Goal: Transaction & Acquisition: Obtain resource

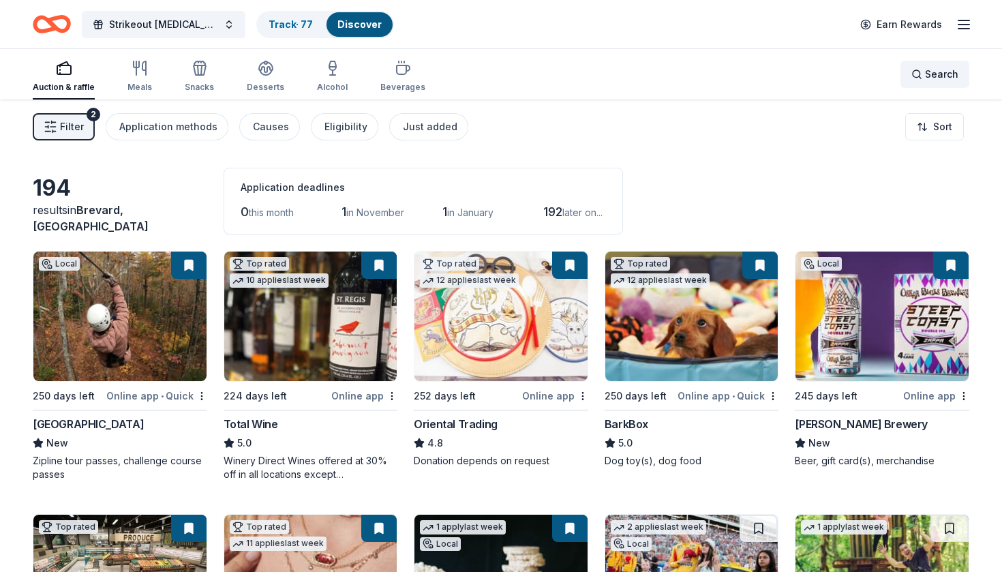
click at [948, 74] on span "Search" at bounding box center [941, 74] width 33 height 16
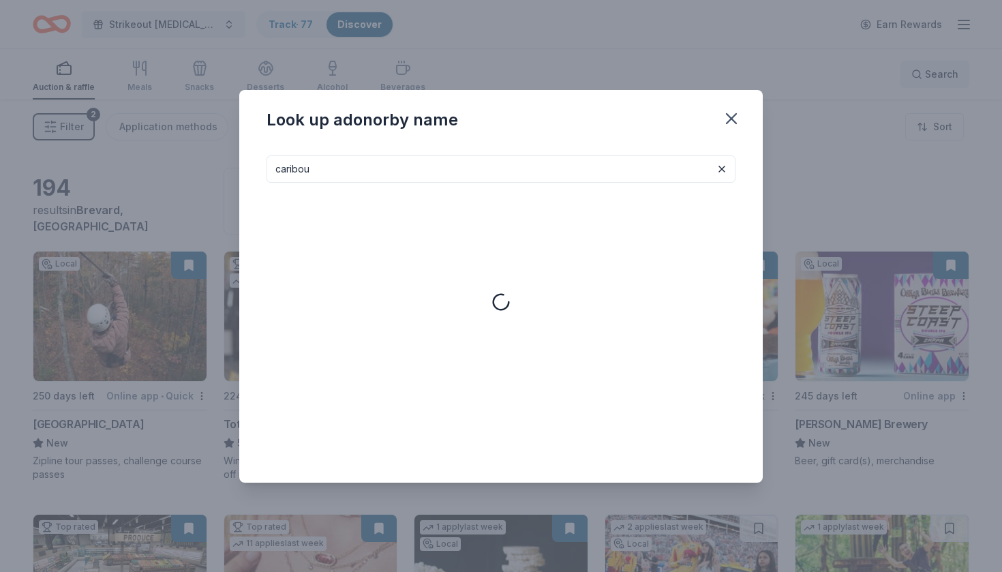
type input "caribou"
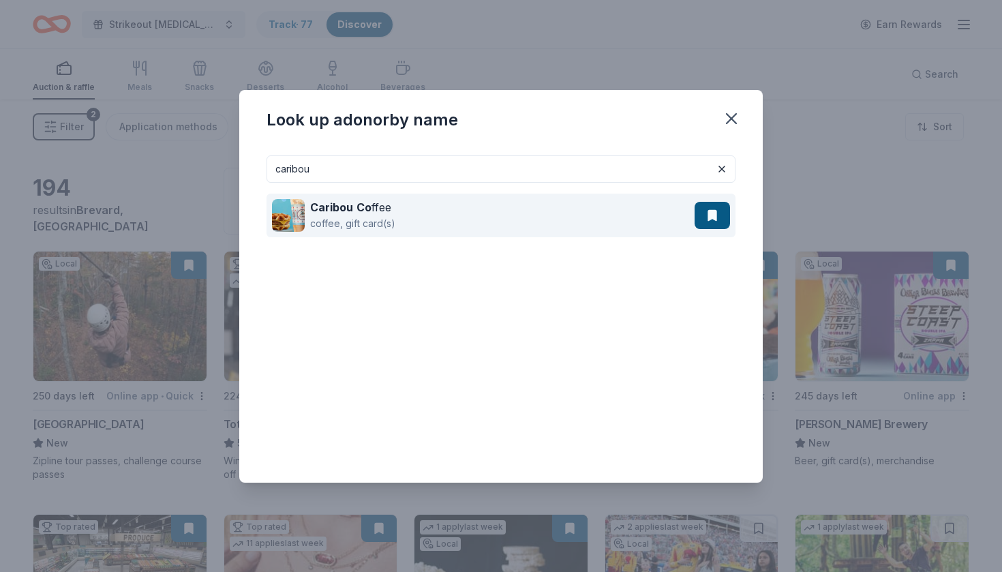
click at [349, 225] on div "coffee, gift card(s)" at bounding box center [352, 223] width 85 height 16
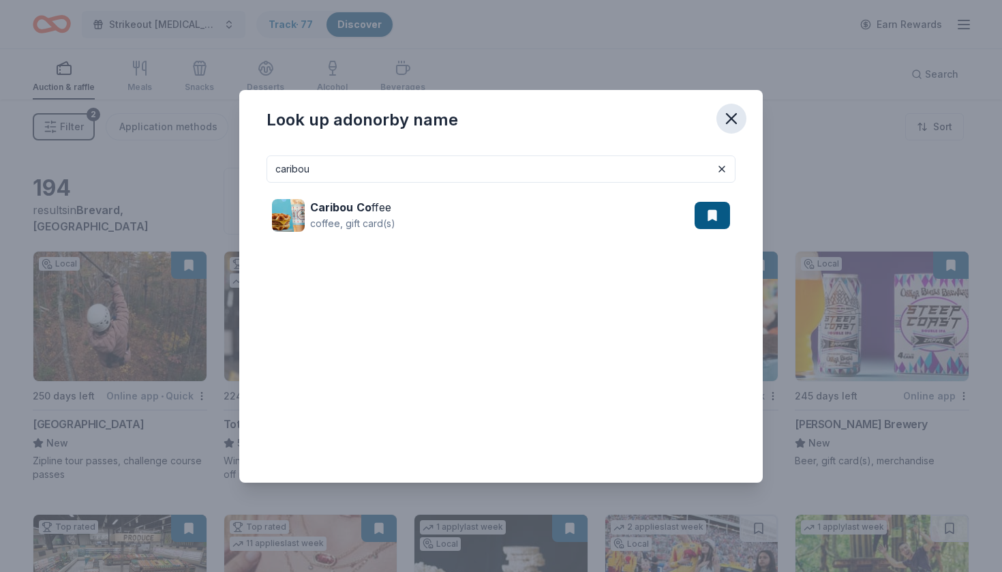
click at [733, 114] on icon "button" at bounding box center [731, 118] width 19 height 19
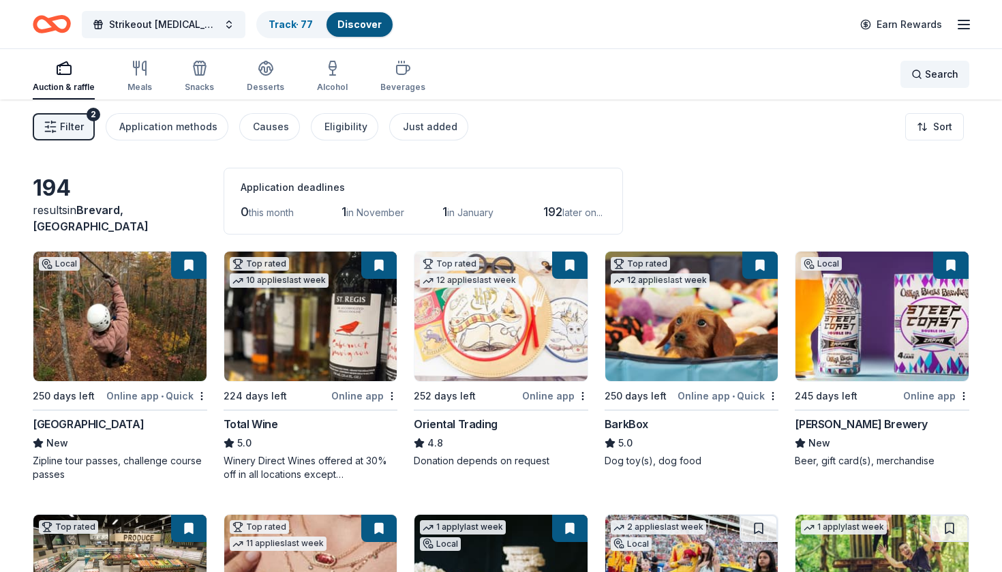
click at [939, 80] on span "Search" at bounding box center [941, 74] width 33 height 16
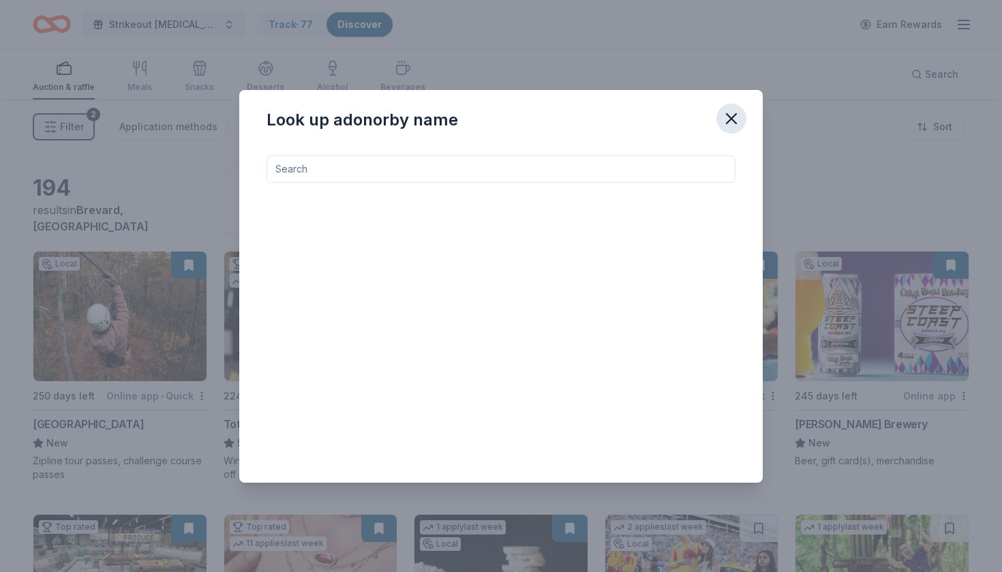
click at [730, 118] on icon "button" at bounding box center [732, 119] width 10 height 10
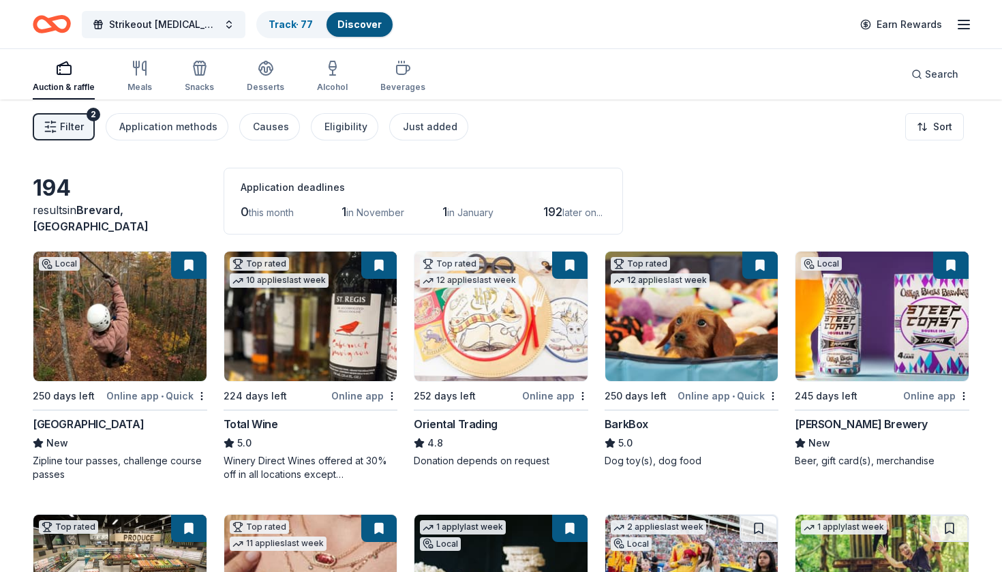
click at [966, 31] on icon "button" at bounding box center [964, 24] width 16 height 16
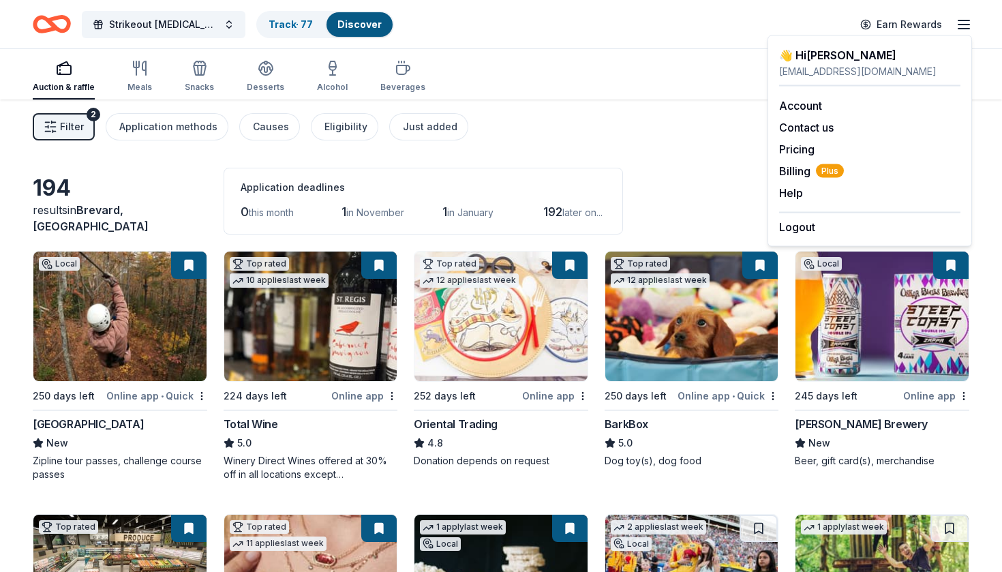
click at [708, 56] on div "Auction & raffle Meals Snacks Desserts Alcohol Beverages Search" at bounding box center [501, 74] width 936 height 50
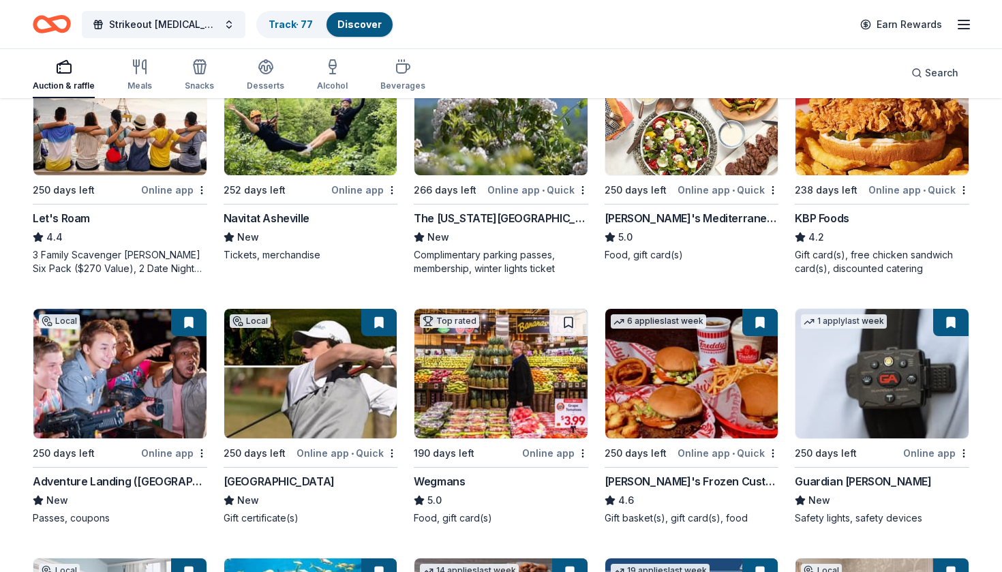
scroll to position [733, 0]
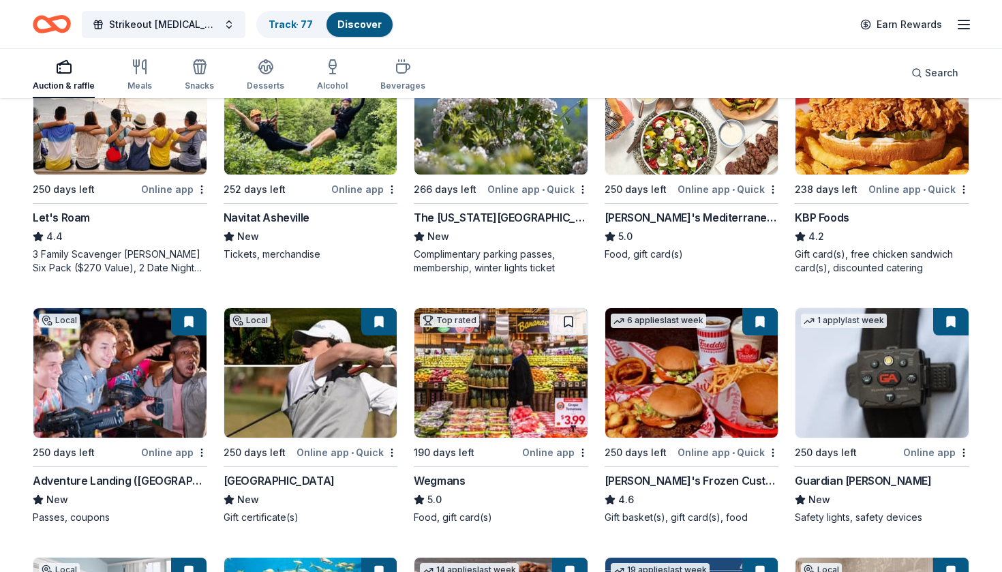
click at [641, 29] on div "Strikeout [MEDICAL_DATA] Track · 77 Discover Earn Rewards" at bounding box center [501, 24] width 936 height 32
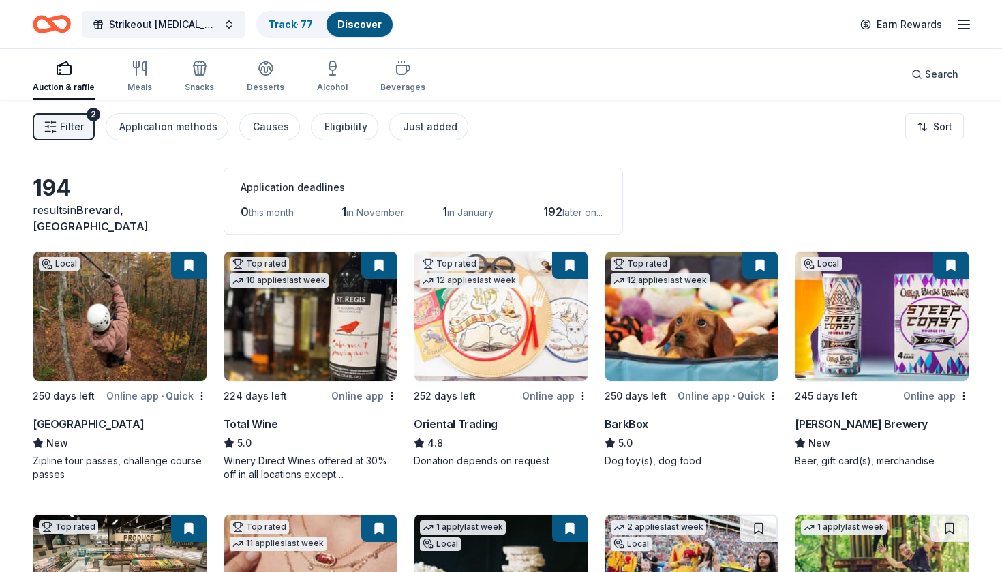
scroll to position [0, 0]
click at [611, 123] on div "Filter 2 Application methods Causes Eligibility Just added Sort" at bounding box center [501, 127] width 1002 height 55
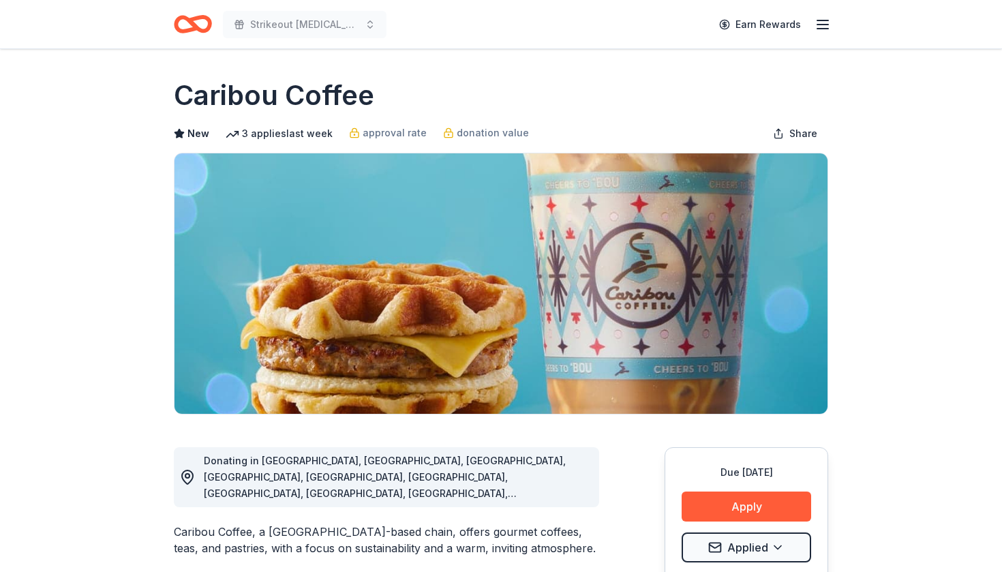
click at [645, 3] on div "Strikeout childhood cancer Earn Rewards" at bounding box center [501, 24] width 698 height 48
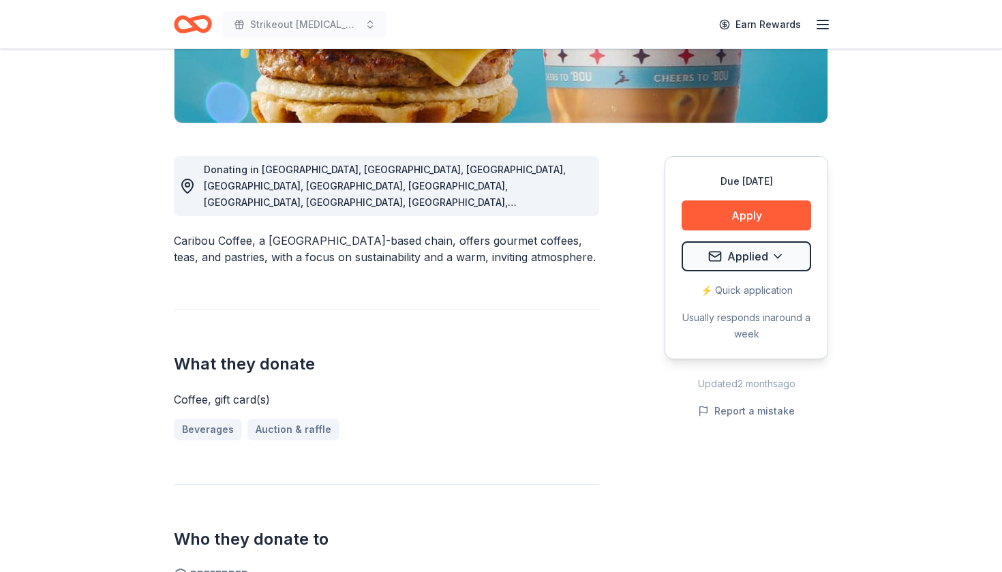
scroll to position [296, 0]
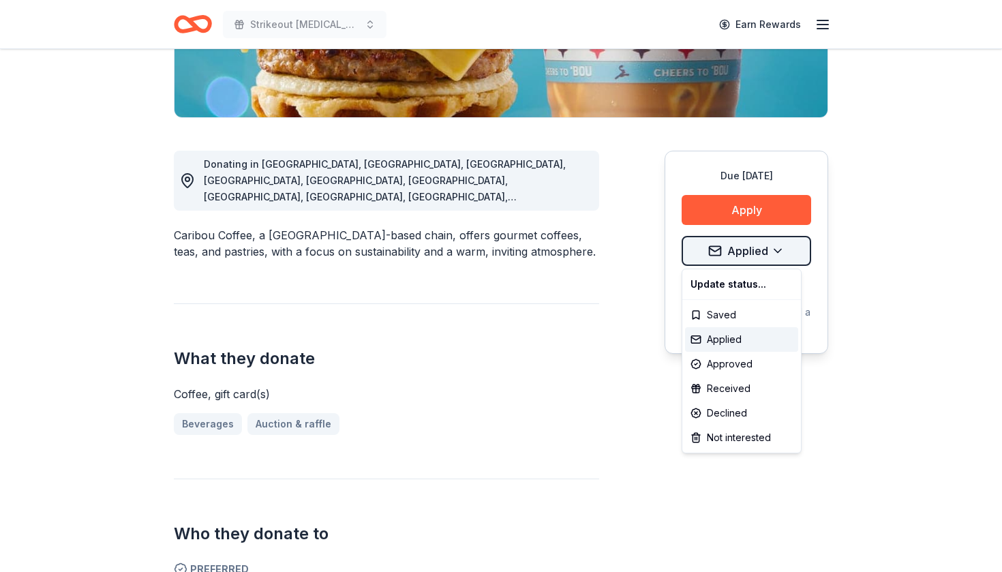
click at [742, 415] on div "Declined" at bounding box center [741, 413] width 113 height 25
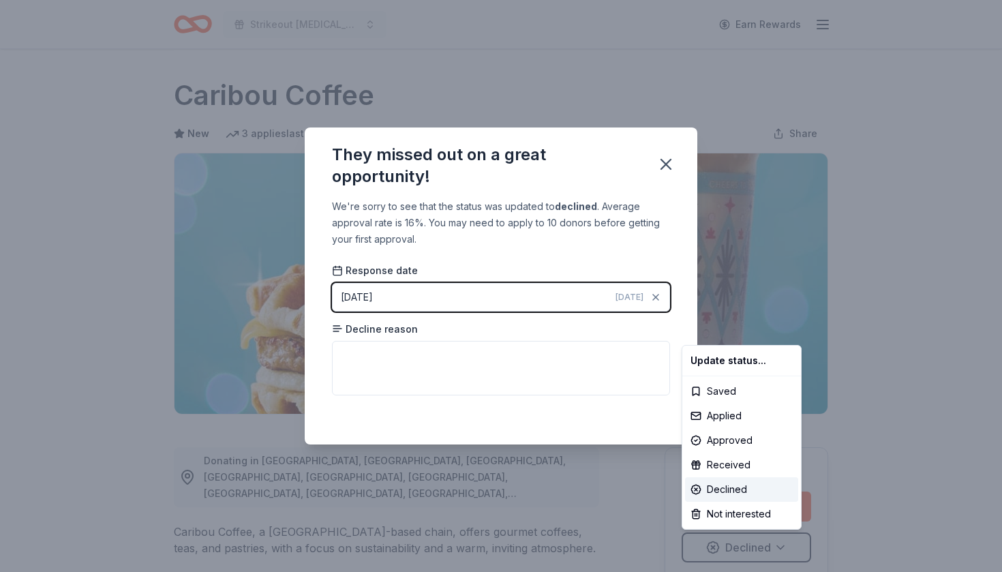
scroll to position [0, 0]
click at [428, 355] on html "Strikeout childhood cancer Earn Rewards Due in 250 days Share Caribou Coffee Ne…" at bounding box center [501, 286] width 1002 height 572
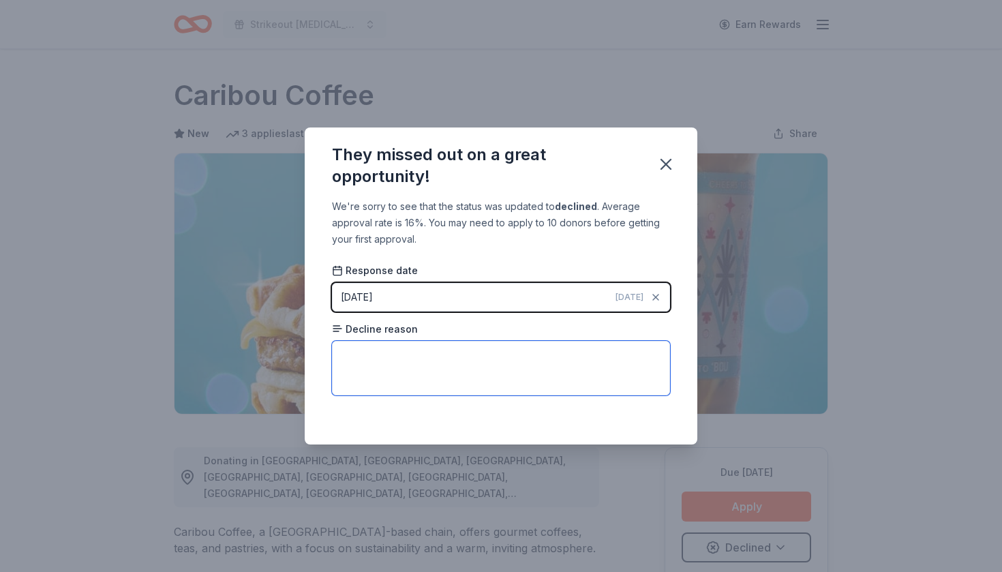
click at [428, 355] on textarea at bounding box center [501, 368] width 338 height 55
type textarea "no reason"
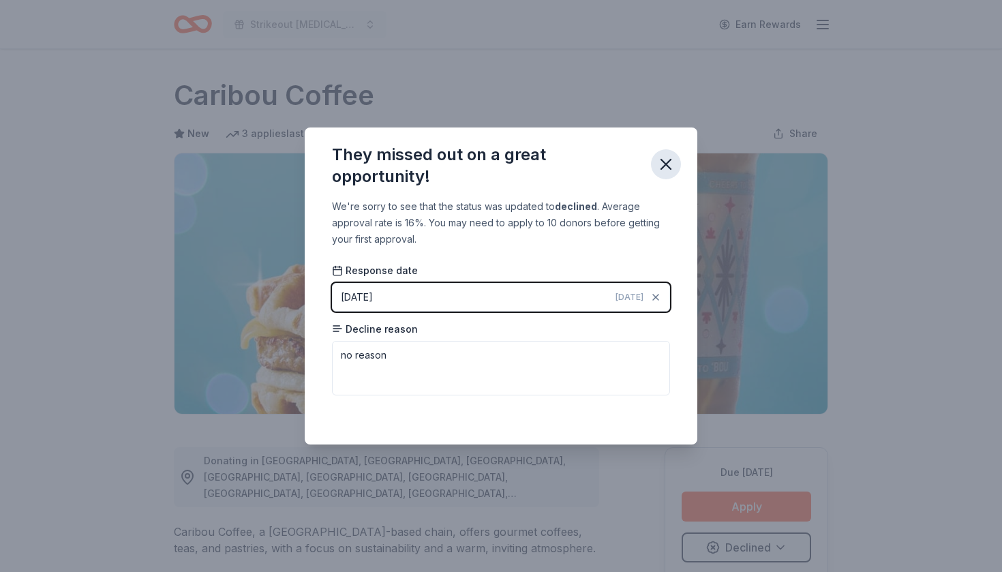
click at [668, 156] on icon "button" at bounding box center [665, 164] width 19 height 19
